Goal: Information Seeking & Learning: Check status

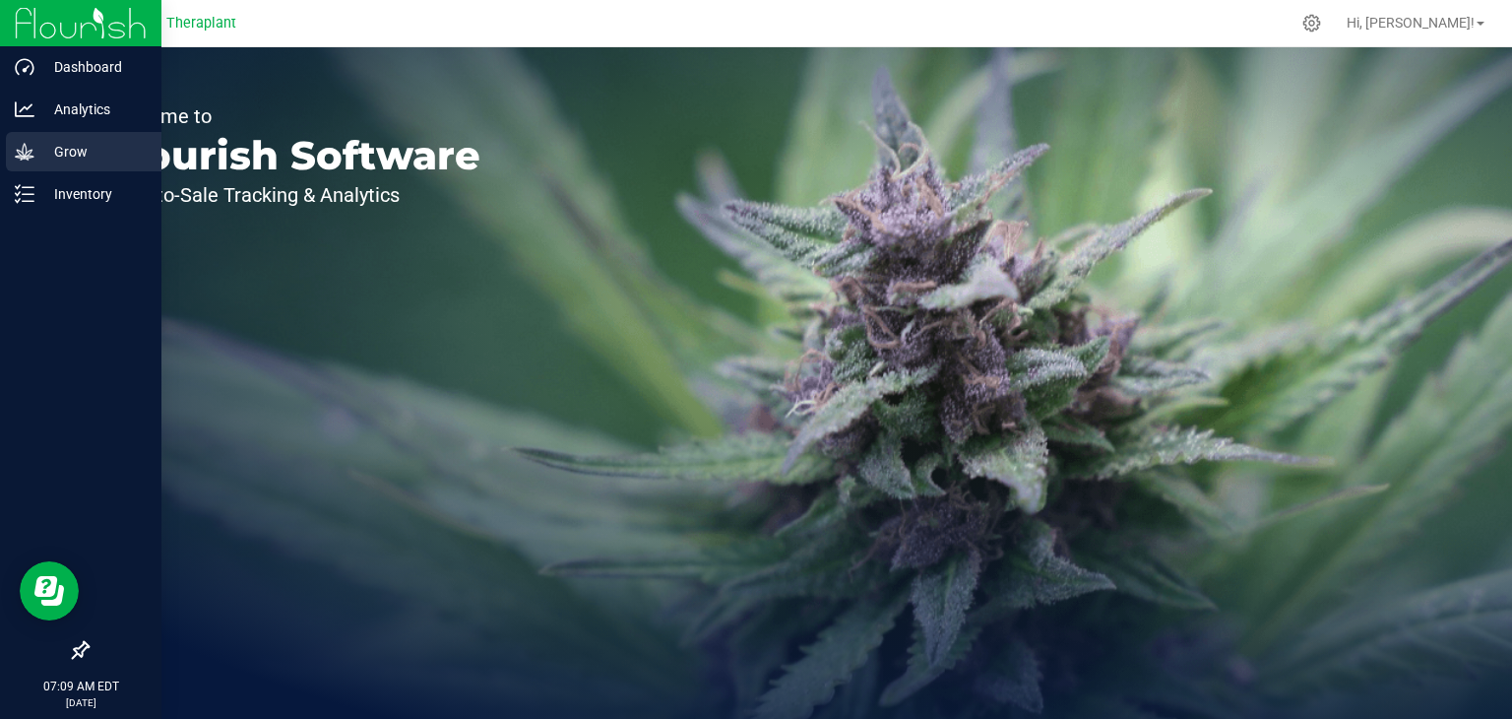
click at [39, 161] on p "Grow" at bounding box center [93, 152] width 118 height 24
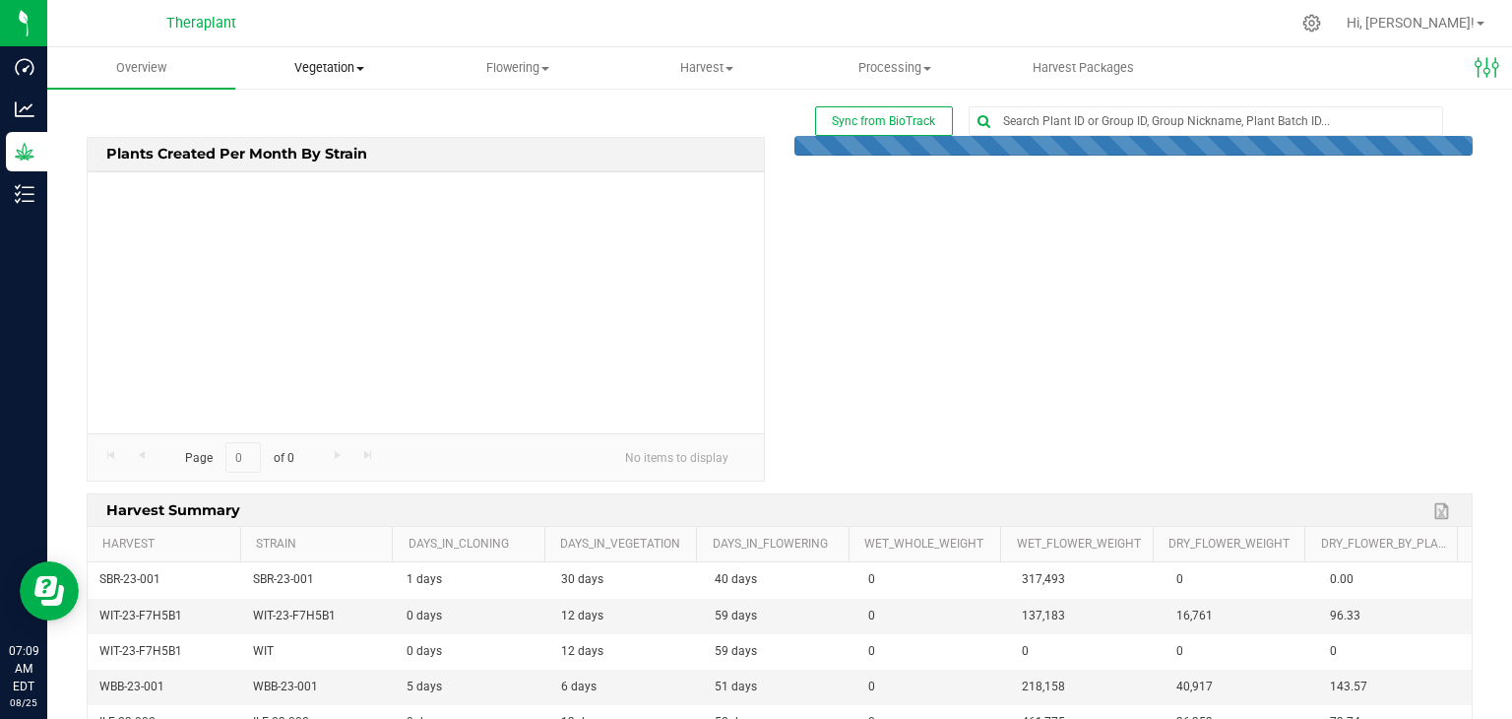
click at [323, 70] on span "Vegetation" at bounding box center [329, 68] width 186 height 18
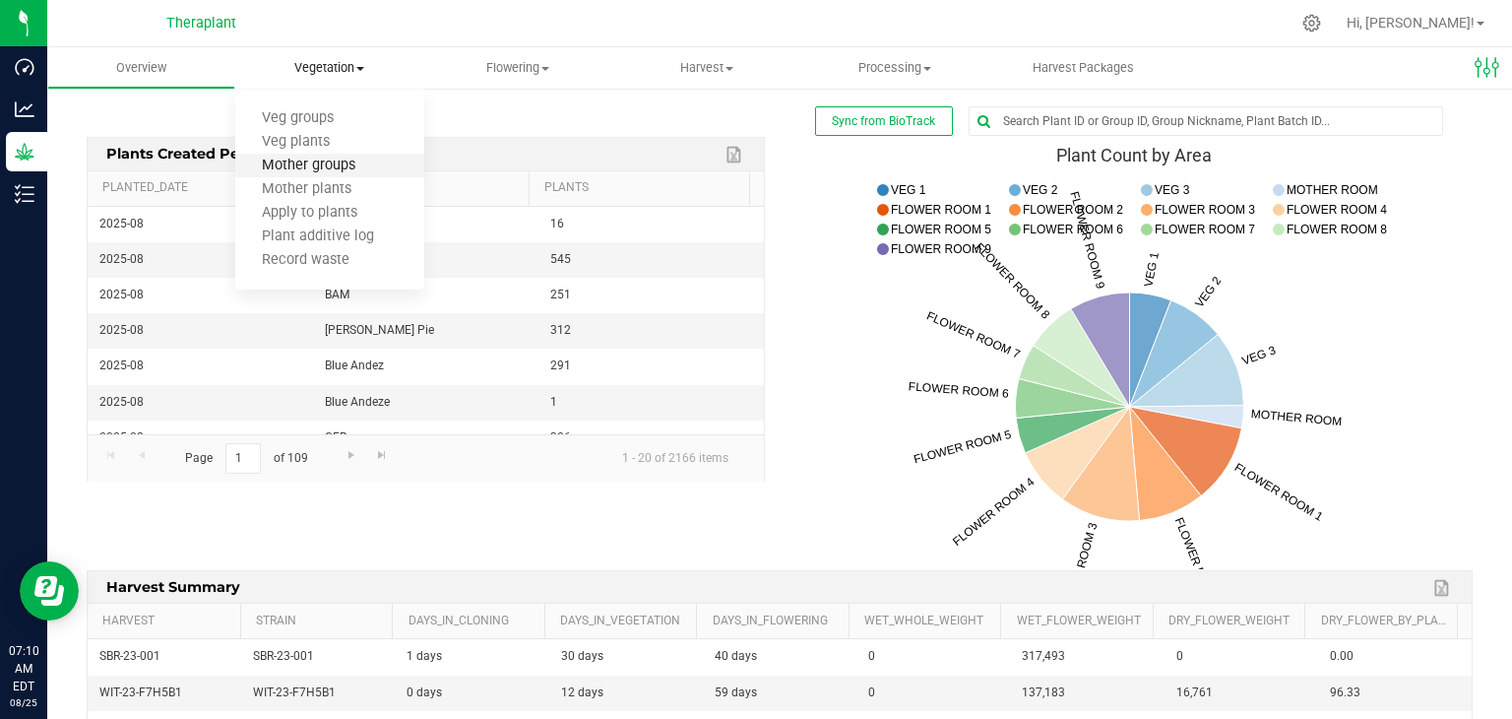
click at [326, 162] on span "Mother groups" at bounding box center [308, 166] width 147 height 17
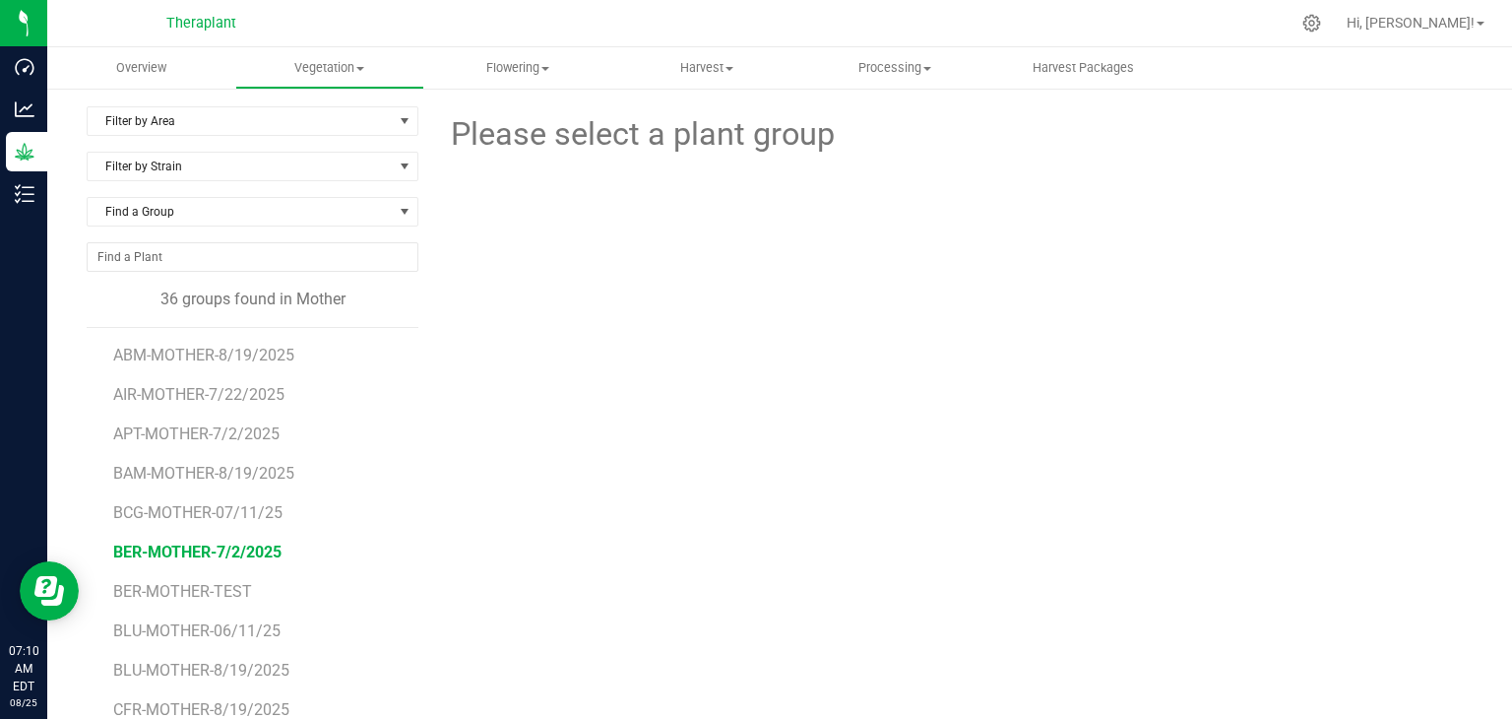
click at [224, 552] on span "BER-MOTHER-7/2/2025" at bounding box center [197, 551] width 168 height 19
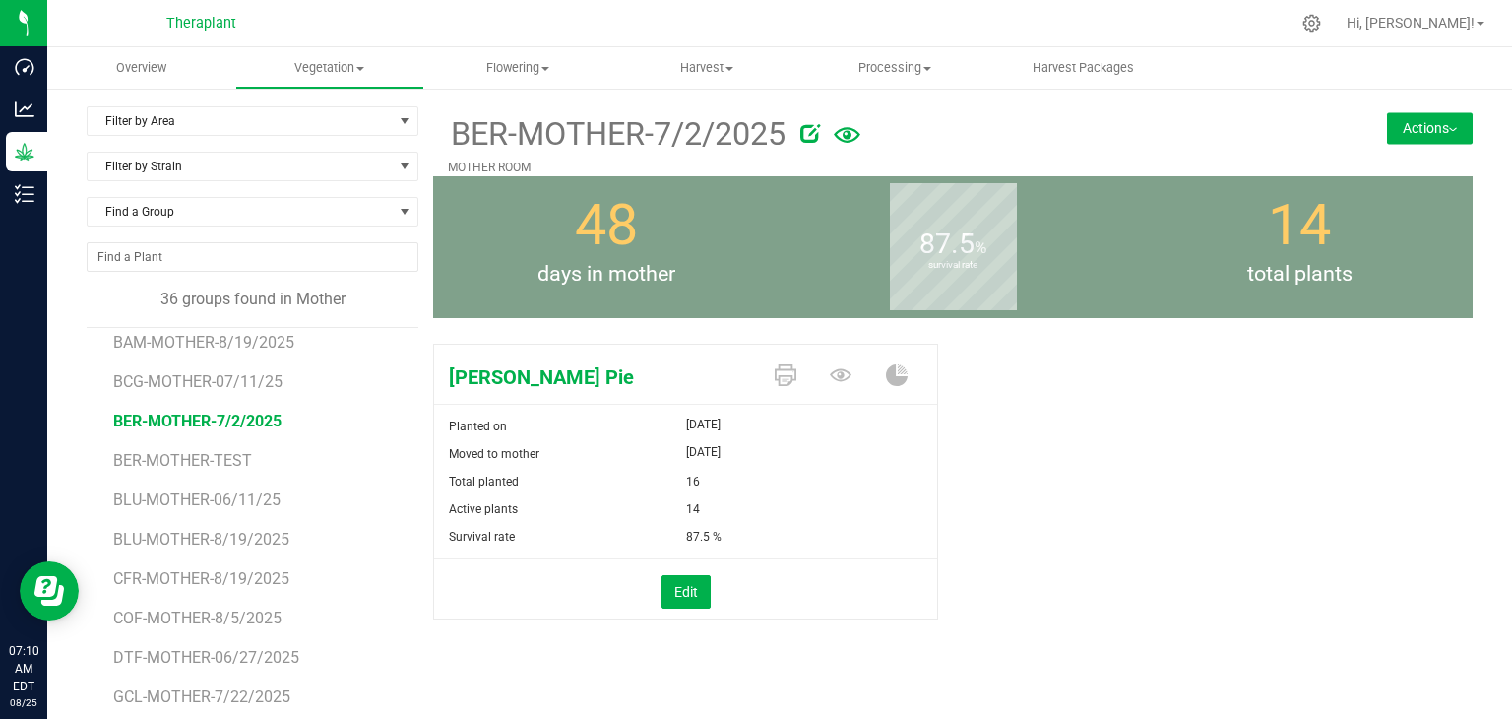
scroll to position [98, 0]
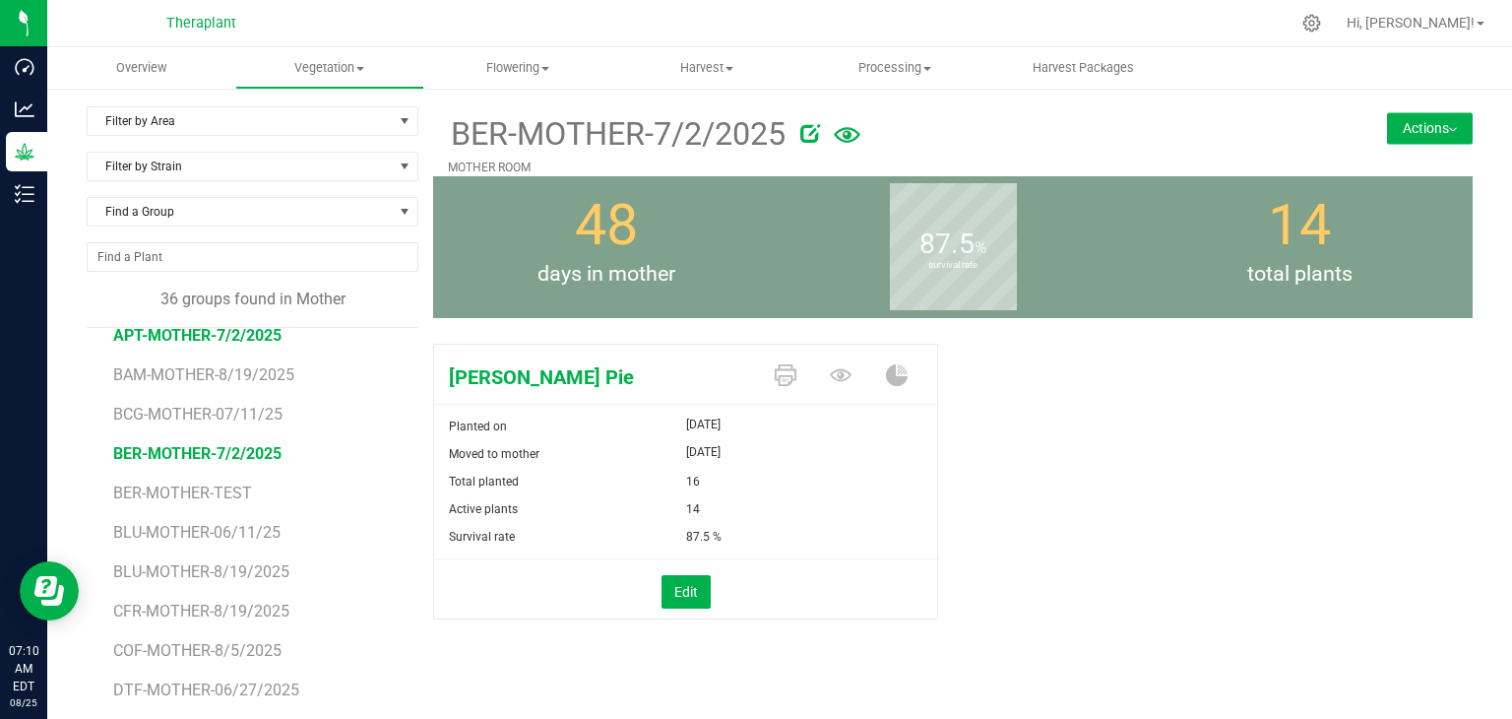
click at [210, 337] on span "APT-MOTHER-7/2/2025" at bounding box center [197, 335] width 168 height 19
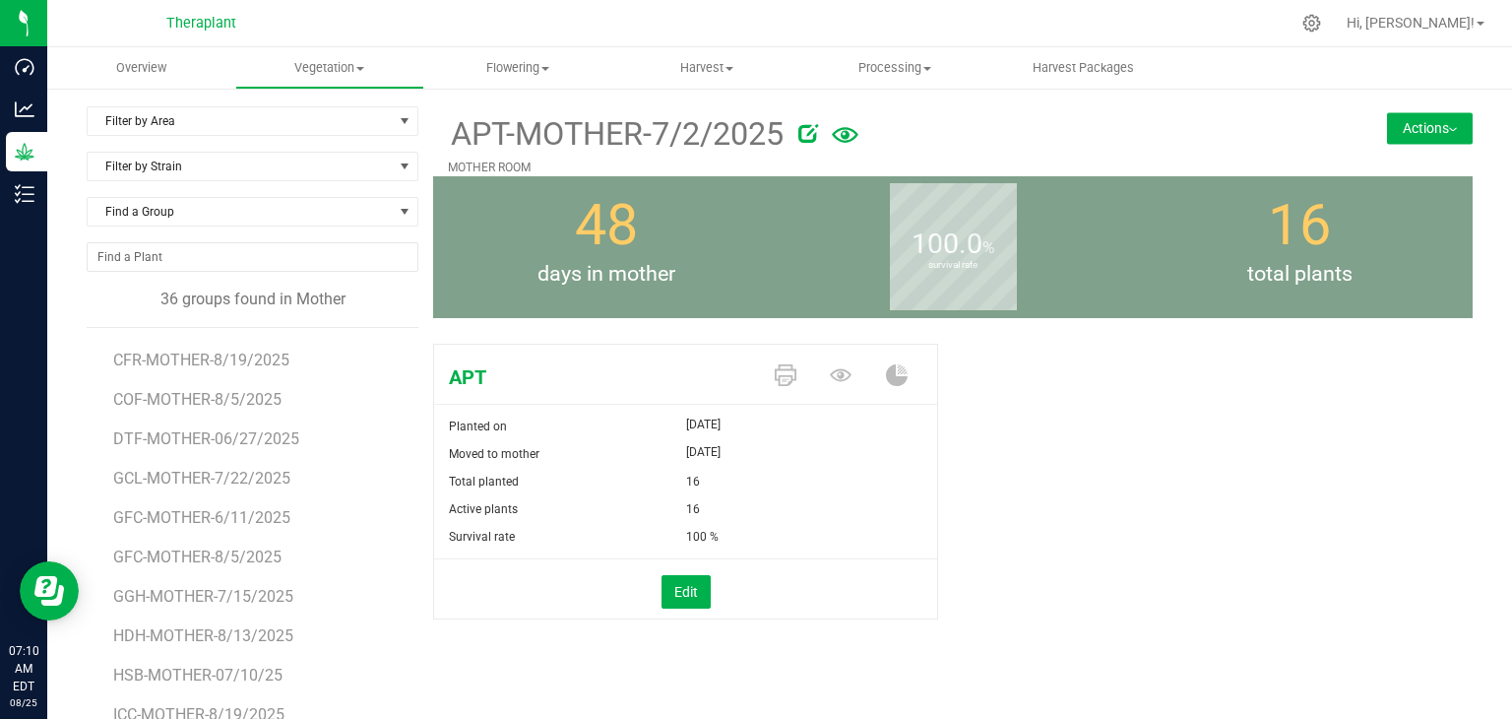
scroll to position [394, 0]
click at [161, 509] on span "GFC-MOTHER-8/5/2025" at bounding box center [197, 512] width 169 height 19
click at [192, 468] on span "GFC-MOTHER-6/11/2025" at bounding box center [202, 473] width 178 height 19
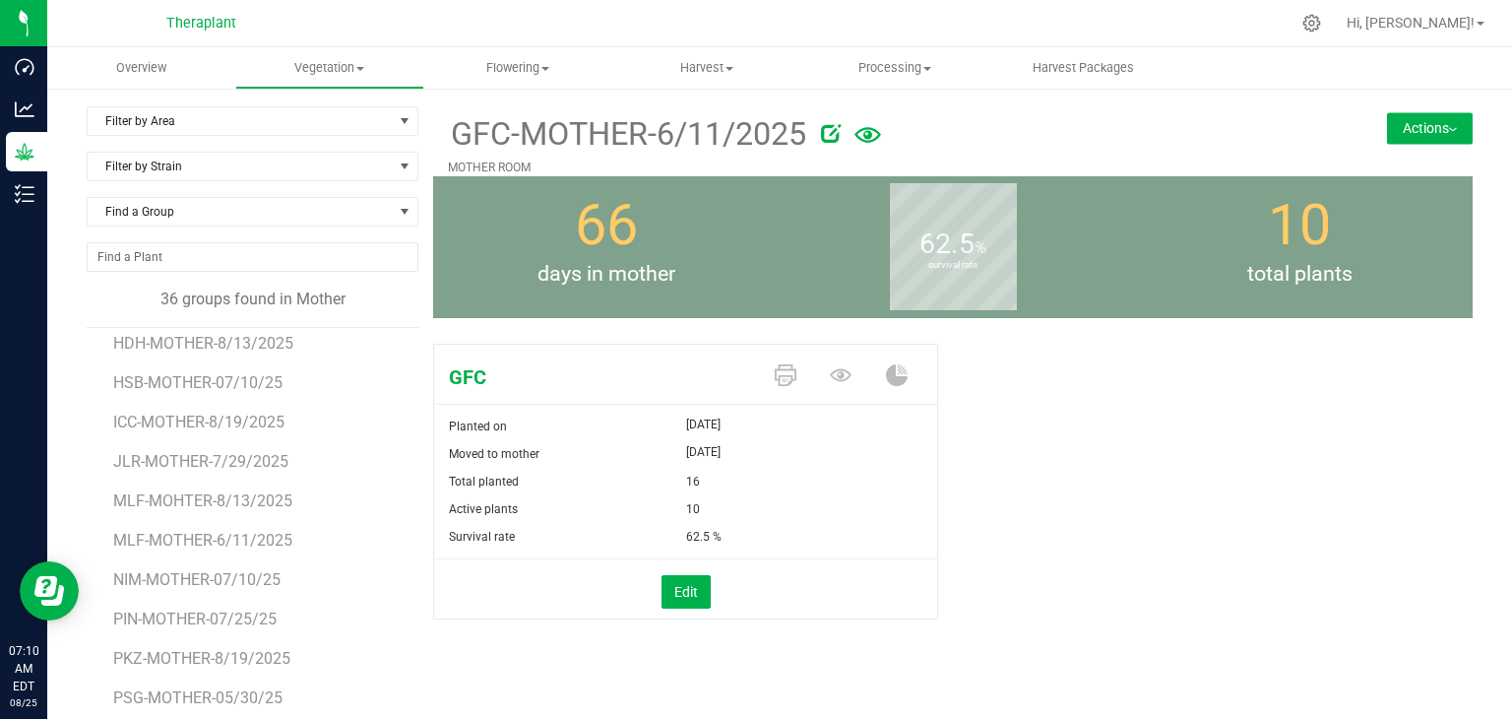
scroll to position [689, 0]
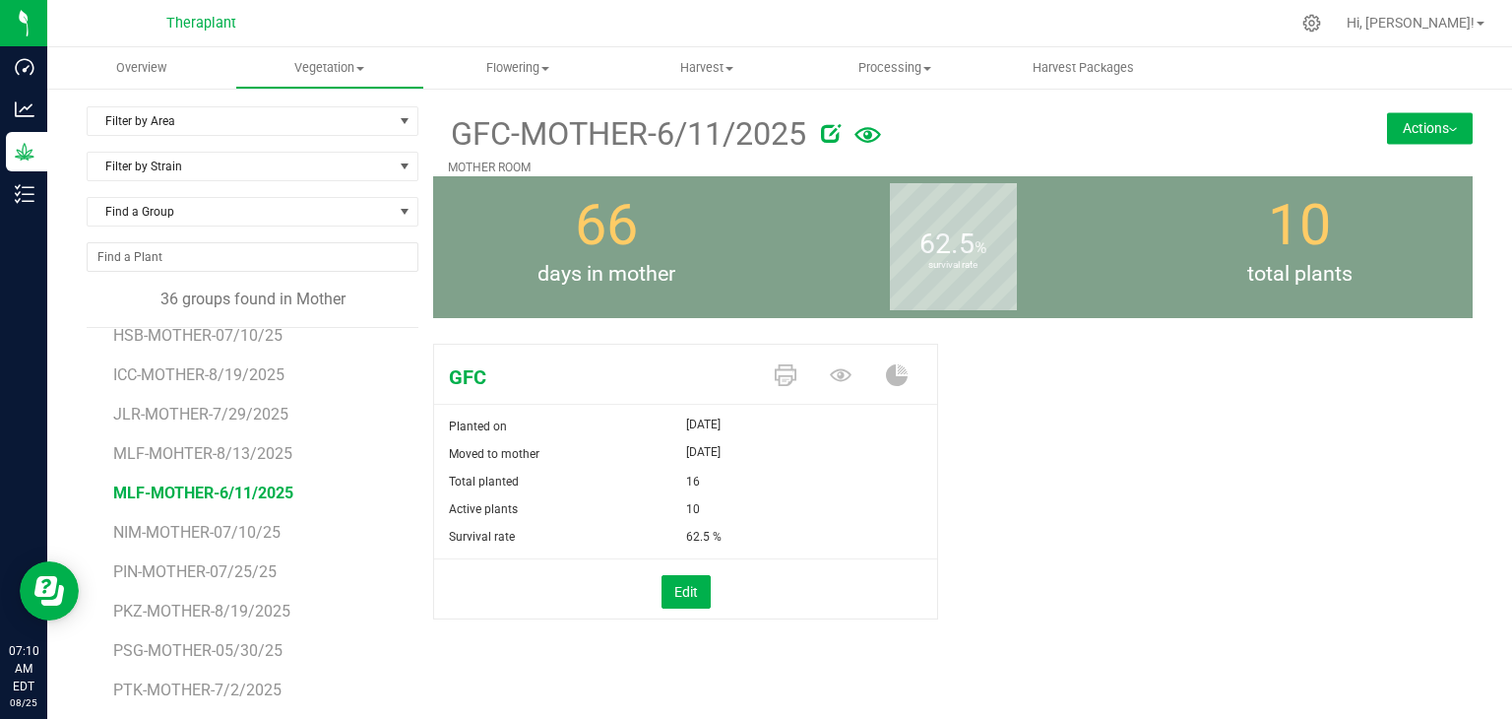
click at [204, 494] on span "MLF-MOTHER-6/11/2025" at bounding box center [203, 492] width 180 height 19
click at [197, 690] on span "PTK-MOTHER-7/2/2025" at bounding box center [197, 689] width 168 height 19
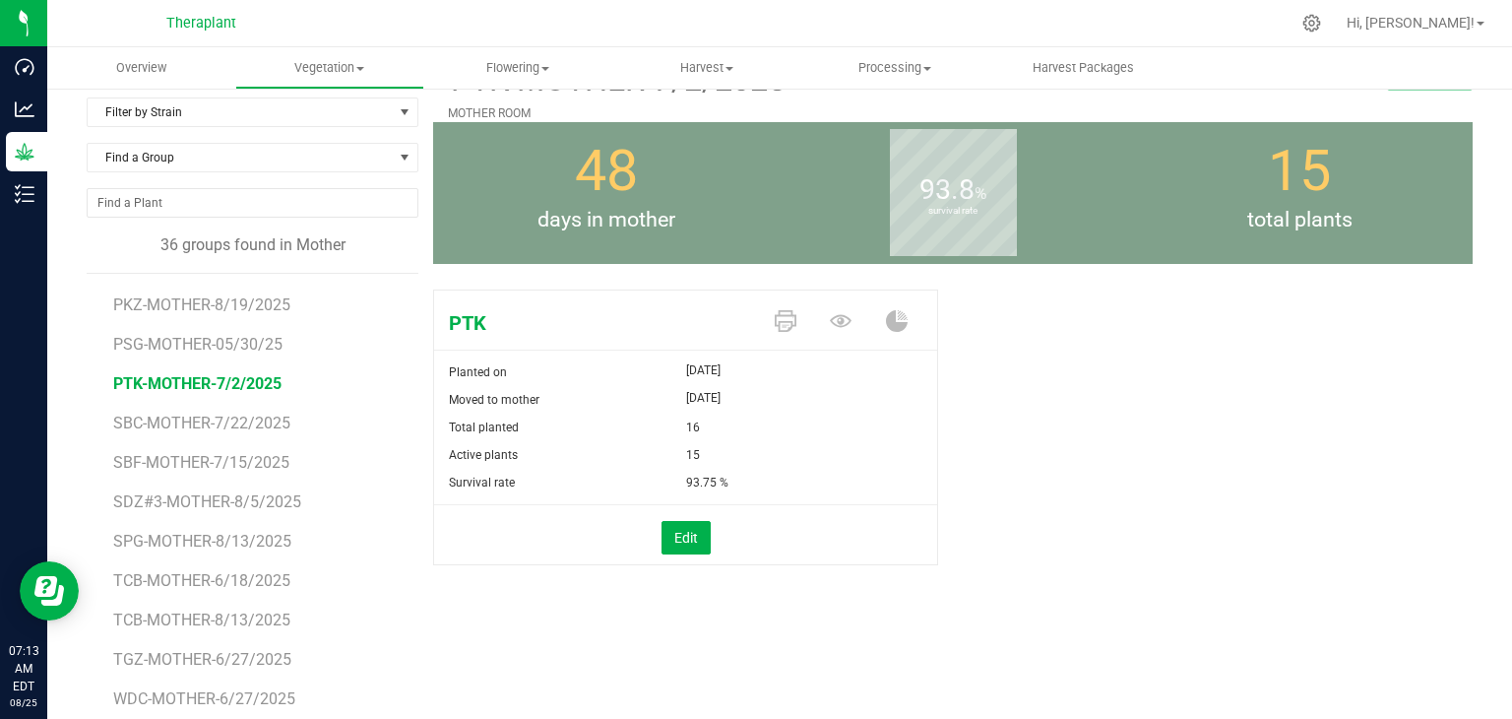
scroll to position [98, 0]
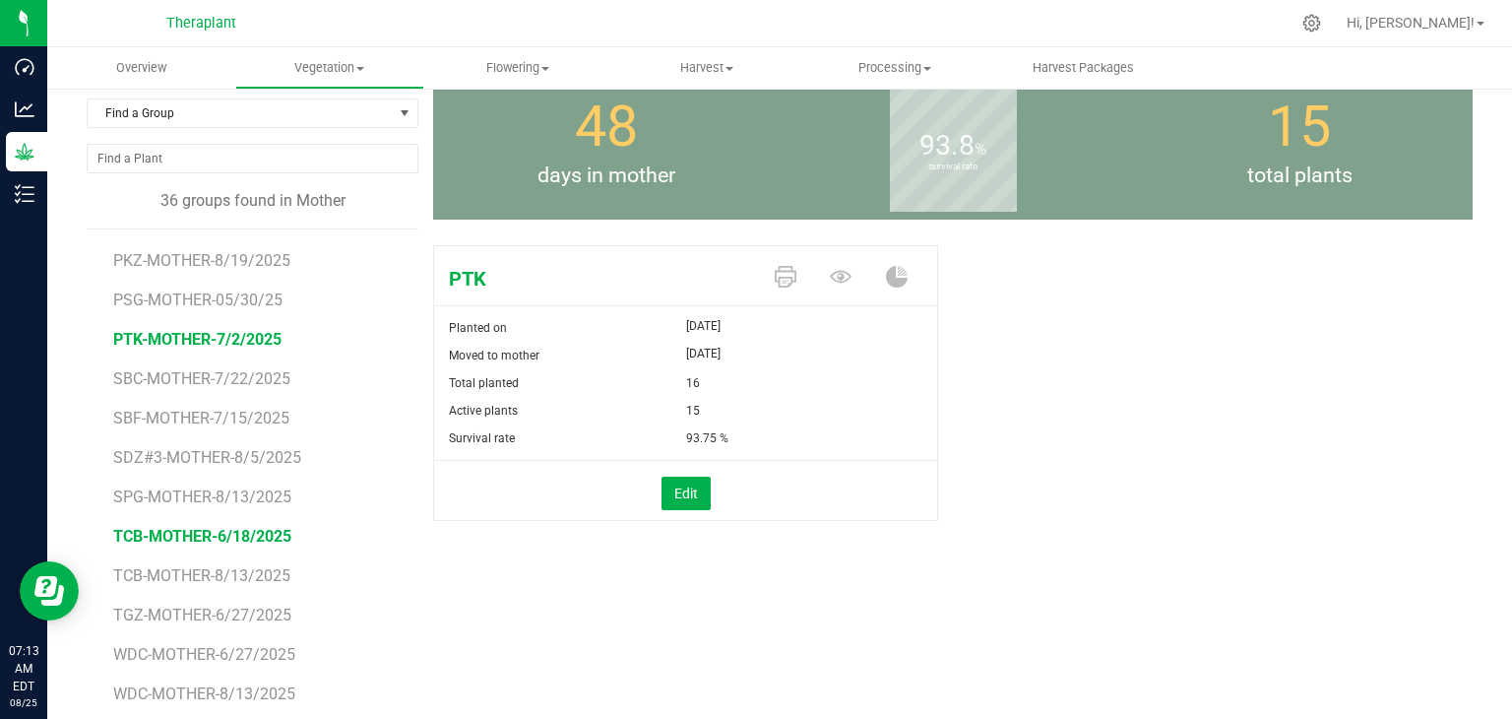
click at [248, 534] on span "TCB-MOTHER-6/18/2025" at bounding box center [202, 536] width 178 height 19
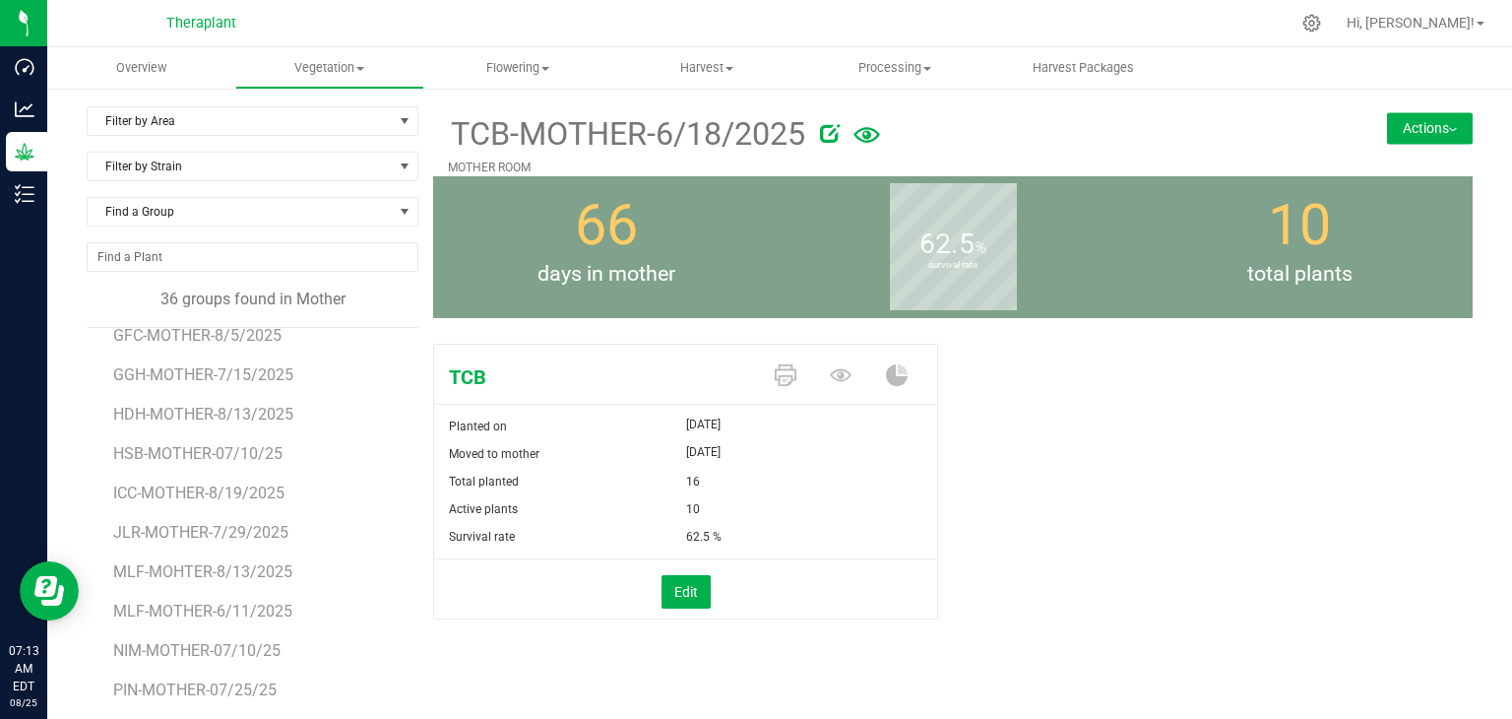
scroll to position [449, 0]
